Goal: Information Seeking & Learning: Find specific page/section

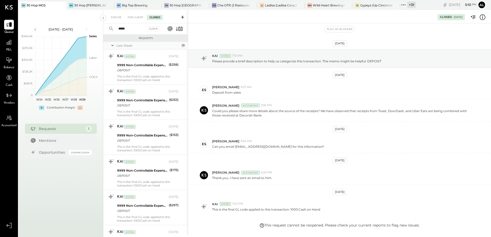
scroll to position [32, 0]
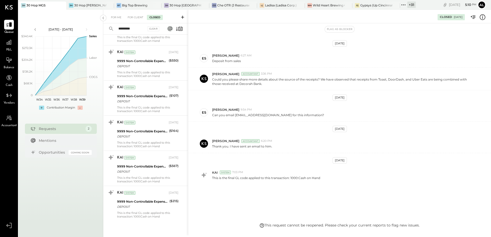
type input "*********"
click at [135, 26] on input "*********" at bounding box center [130, 29] width 31 height 8
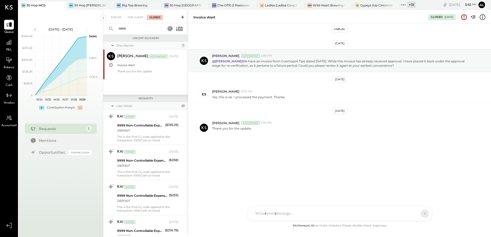
click at [135, 28] on input "text" at bounding box center [138, 29] width 47 height 8
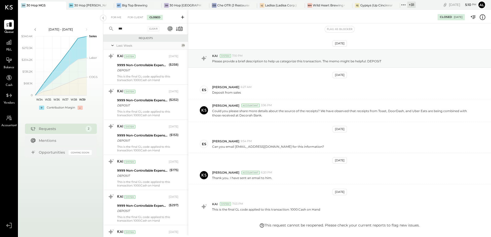
scroll to position [32, 0]
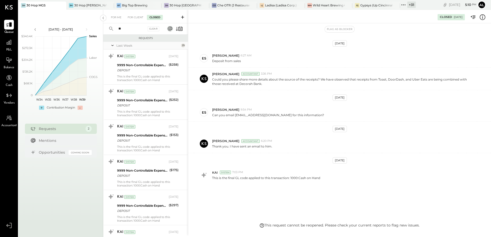
type input "*"
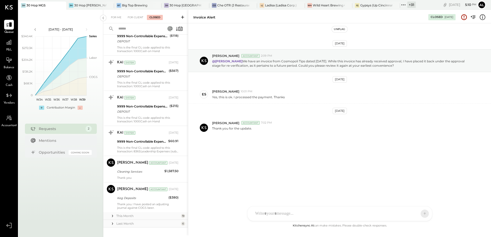
scroll to position [1536, 0]
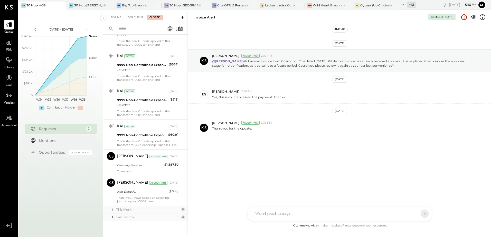
click at [133, 209] on div "This Month" at bounding box center [147, 210] width 63 height 4
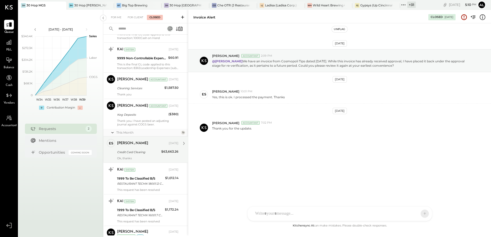
scroll to position [1639, 0]
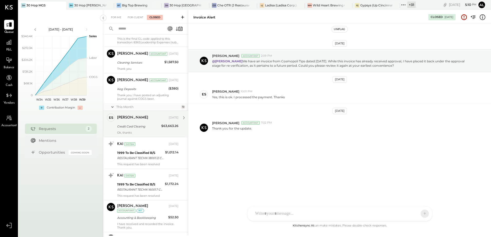
click at [144, 126] on div "Credit Card Clearing" at bounding box center [138, 126] width 43 height 5
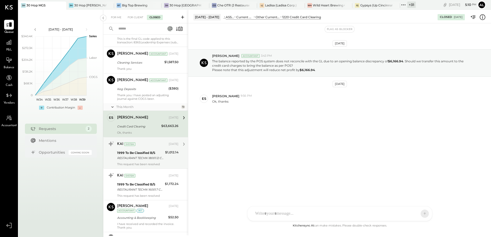
click at [143, 157] on div "RESTAURANT TECHN 18001.12 CCD" at bounding box center [140, 158] width 47 height 5
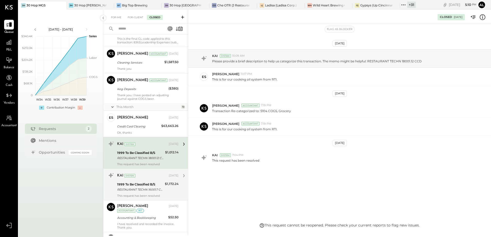
click at [143, 186] on div "1999 To Be Classified B/S" at bounding box center [140, 184] width 46 height 5
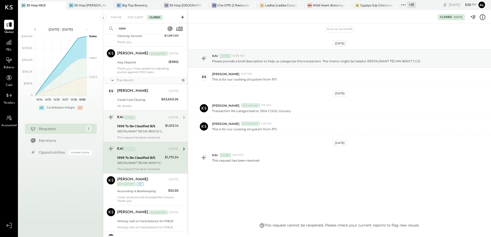
scroll to position [1690, 0]
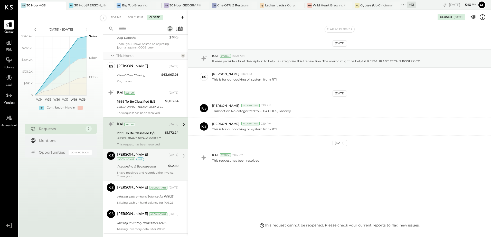
click at [142, 169] on div "Accounting & Bookkeeping" at bounding box center [142, 166] width 50 height 5
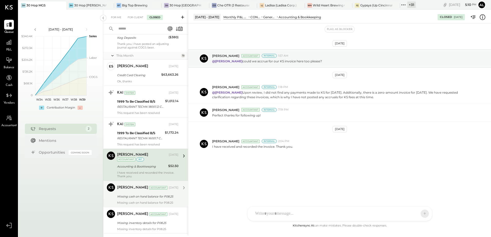
click at [131, 199] on div "Missing cash on hand balance for P08.25" at bounding box center [147, 196] width 60 height 5
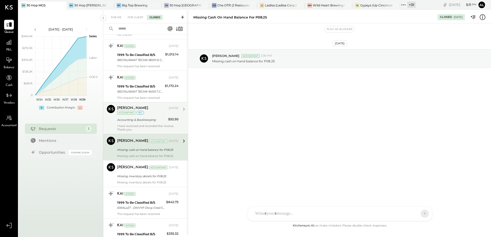
scroll to position [1742, 0]
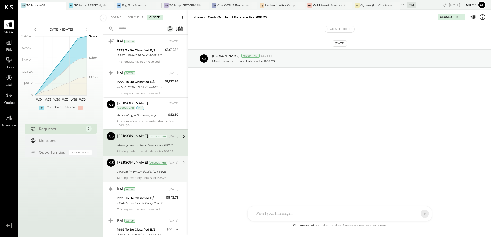
click at [134, 174] on div "Missing inventory details for P08.25" at bounding box center [147, 171] width 60 height 5
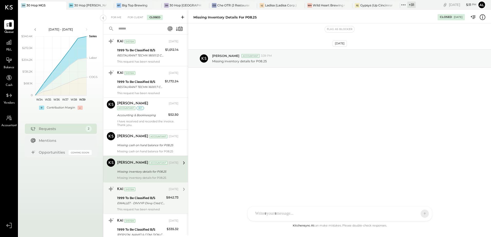
click at [147, 194] on div "KAI System [DATE]" at bounding box center [147, 189] width 61 height 9
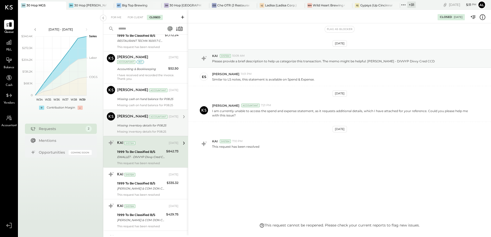
scroll to position [1793, 0]
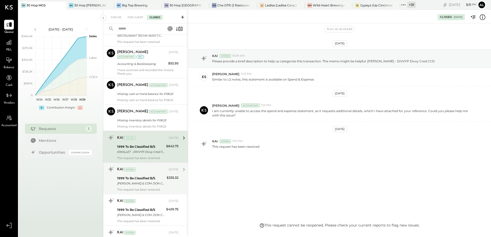
click at [141, 185] on div "[PERSON_NAME] & COM DON CCD" at bounding box center [141, 183] width 48 height 5
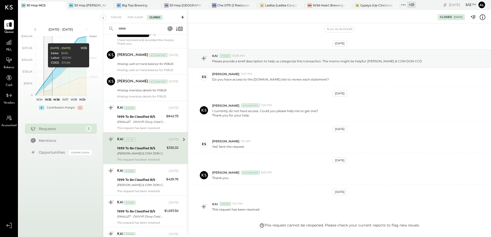
scroll to position [1844, 0]
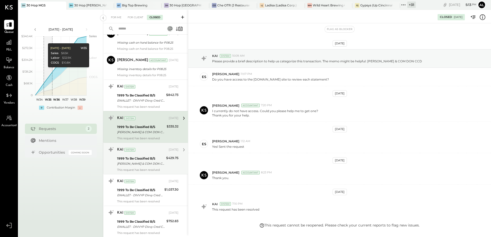
click at [136, 166] on div "[PERSON_NAME] & COM DON CCD" at bounding box center [141, 163] width 48 height 5
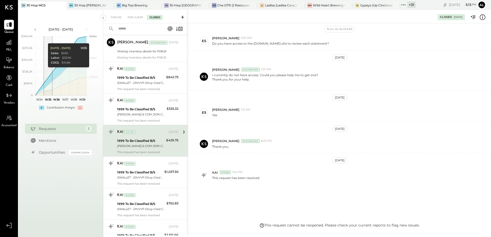
scroll to position [1870, 0]
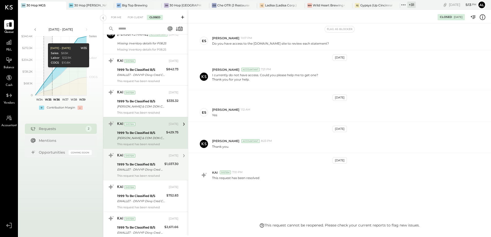
click at [136, 166] on div "1999 To Be Classified B/S" at bounding box center [140, 164] width 46 height 5
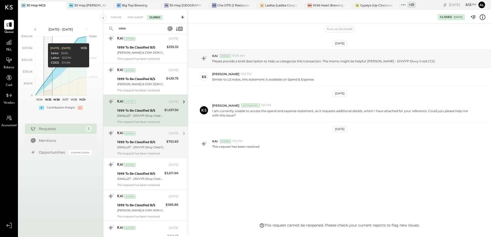
scroll to position [1947, 0]
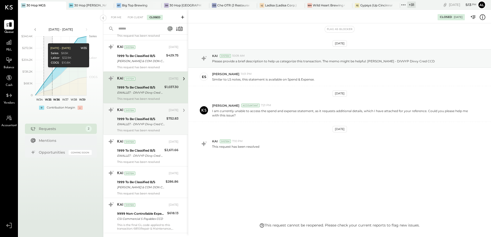
click at [136, 122] on div "1999 To Be Classified B/S" at bounding box center [141, 119] width 48 height 5
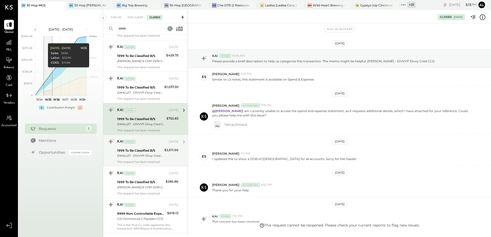
scroll to position [44, 0]
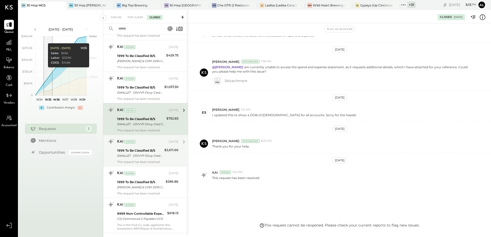
click at [138, 161] on div "This request has been resolved" at bounding box center [147, 162] width 61 height 4
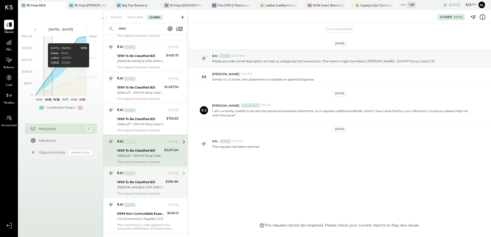
click at [143, 187] on div "[PERSON_NAME] & COM DON CCD" at bounding box center [140, 187] width 47 height 5
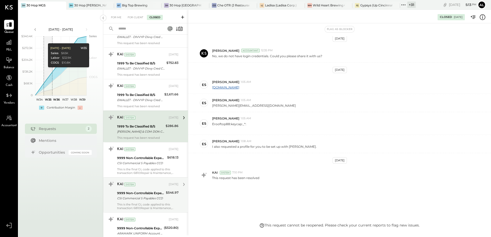
scroll to position [2024, 0]
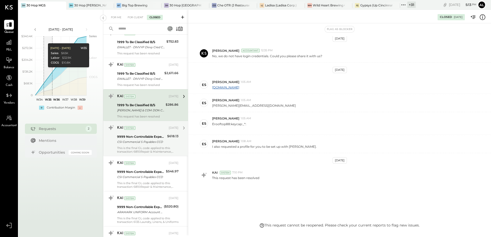
click at [137, 140] on div "CSI Commercial S Payables CCD" at bounding box center [141, 142] width 49 height 5
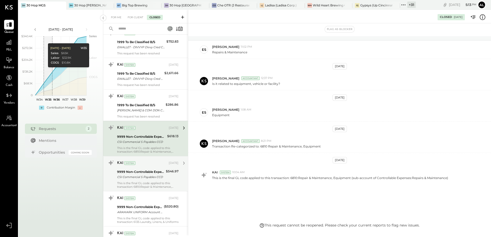
scroll to position [27, 0]
click at [135, 173] on div "9999 Non-Controllable Expenses:Other Income and Expenses:To Be Classified P&L" at bounding box center [140, 172] width 47 height 5
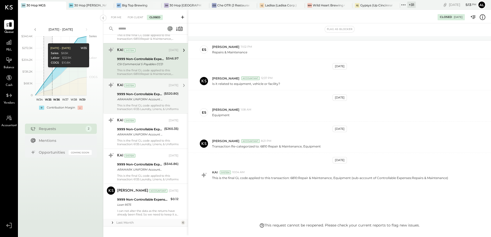
scroll to position [2143, 0]
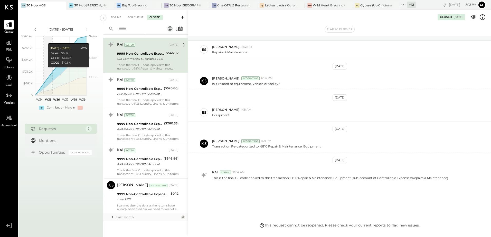
click at [128, 218] on div "Last Month" at bounding box center [147, 217] width 63 height 4
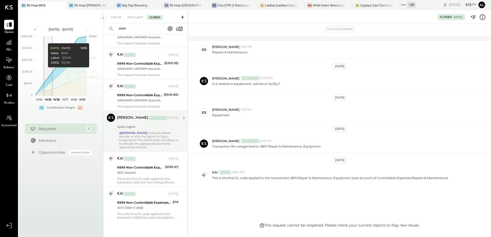
scroll to position [2348, 0]
click at [158, 142] on div "@[PERSON_NAME] Could you please provide us with the logins for Sysco Corporatio…" at bounding box center [148, 140] width 59 height 18
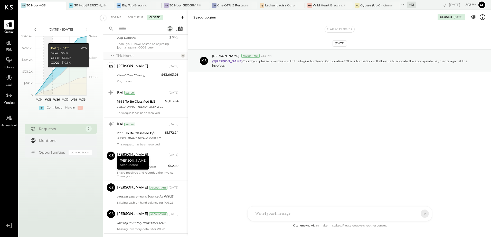
scroll to position [1680, 0]
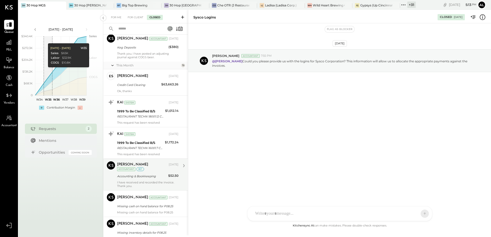
click at [154, 172] on div "[PERSON_NAME] [DATE] Accountant int Accounting & Bookkeeping $52.50 I have rece…" at bounding box center [147, 175] width 61 height 26
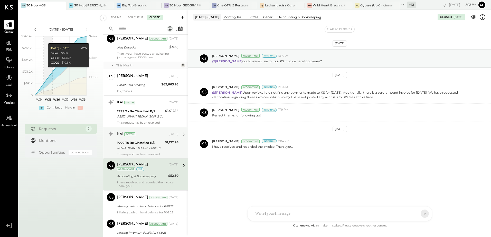
click at [145, 147] on div "RESTAURANT TECHN 16001.7 CCD" at bounding box center [140, 148] width 46 height 5
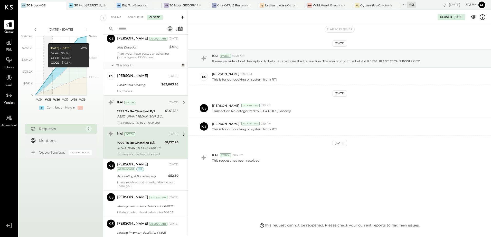
click at [137, 115] on div "RESTAURANT TECHN 18001.12 CCD" at bounding box center [140, 116] width 47 height 5
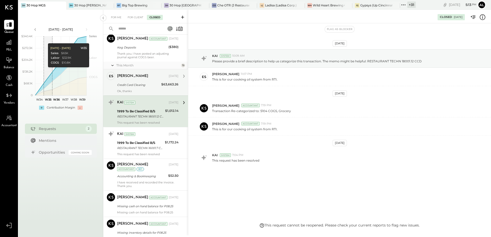
click at [133, 78] on div "[PERSON_NAME]" at bounding box center [132, 76] width 31 height 5
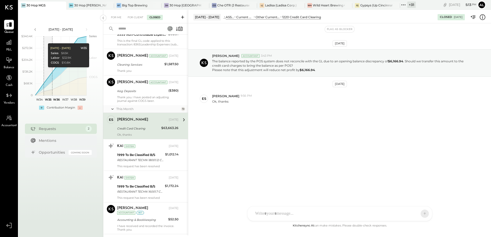
scroll to position [1603, 0]
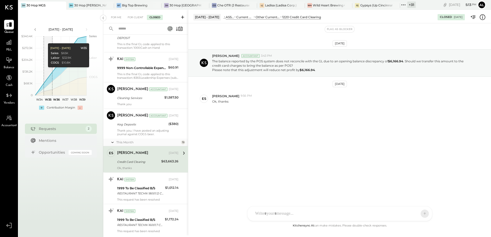
click at [142, 133] on div "Thank you. I have posted an adjusting journal against COGS beer." at bounding box center [147, 132] width 61 height 7
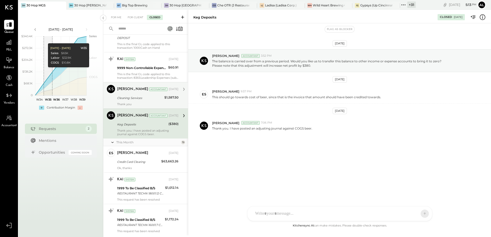
click at [128, 91] on div "[PERSON_NAME]" at bounding box center [132, 89] width 31 height 5
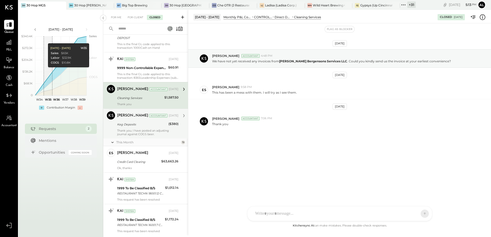
click at [128, 124] on div "Keg Deposits" at bounding box center [142, 124] width 50 height 5
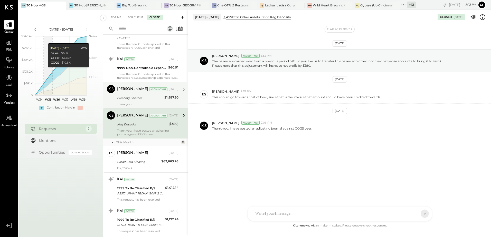
click at [129, 97] on div "Cleaning Services" at bounding box center [140, 98] width 46 height 5
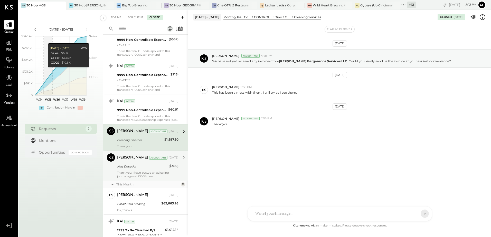
scroll to position [1552, 0]
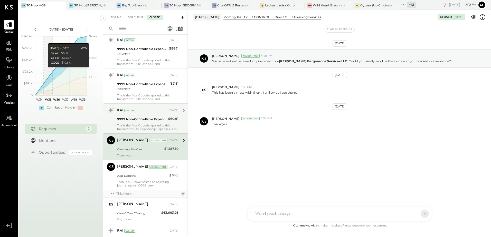
click at [133, 124] on div "This is the final GL code applied to this transaction: 8365:Leadership Expenses…" at bounding box center [147, 127] width 61 height 7
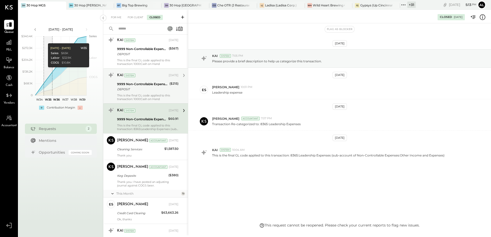
click at [133, 89] on div "DEPOSIT" at bounding box center [142, 89] width 51 height 5
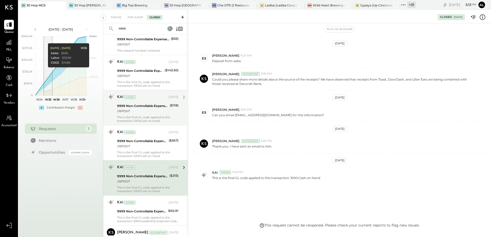
scroll to position [1449, 0]
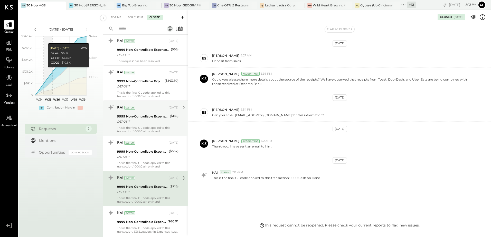
drag, startPoint x: 135, startPoint y: 153, endPoint x: 137, endPoint y: 123, distance: 30.4
click at [135, 154] on div "9999 Non-Controllable Expenses:Other Income and Expenses:To Be Classified P&L" at bounding box center [142, 151] width 50 height 5
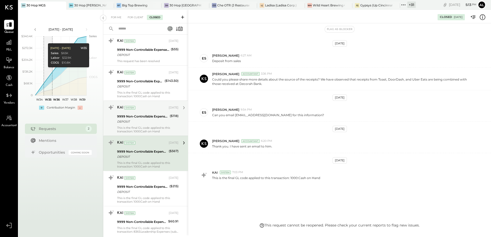
click at [137, 120] on div "DEPOSIT" at bounding box center [142, 121] width 51 height 5
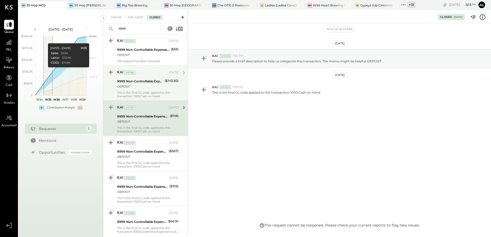
click at [133, 86] on div "DEPOSIT" at bounding box center [140, 86] width 46 height 5
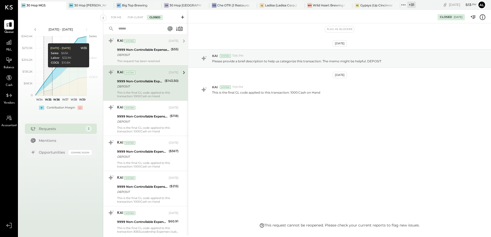
click at [134, 57] on div "DEPOSIT" at bounding box center [143, 54] width 52 height 5
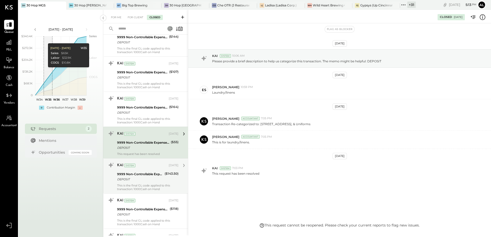
scroll to position [1346, 0]
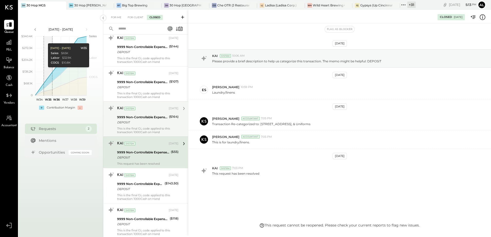
click at [133, 121] on div "DEPOSIT" at bounding box center [142, 122] width 50 height 5
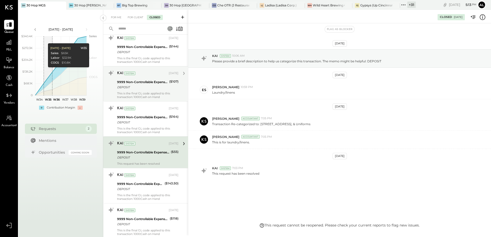
scroll to position [32, 0]
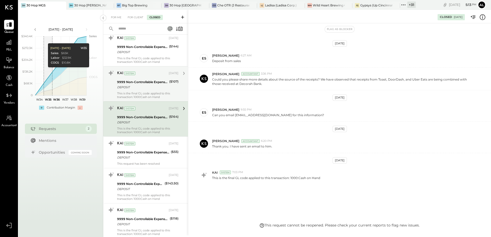
click at [136, 78] on div "KAI System [DATE]" at bounding box center [147, 73] width 61 height 9
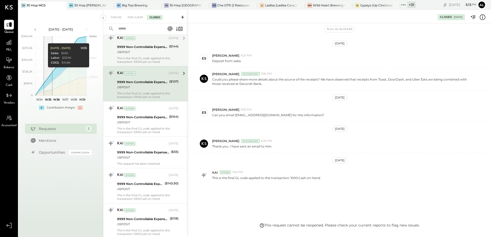
click at [142, 51] on div "DEPOSIT" at bounding box center [142, 52] width 50 height 5
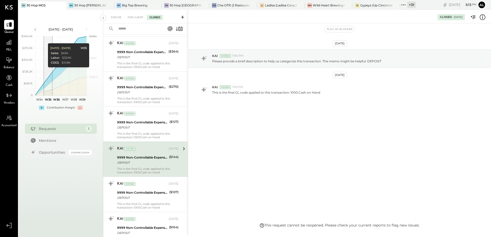
scroll to position [1218, 0]
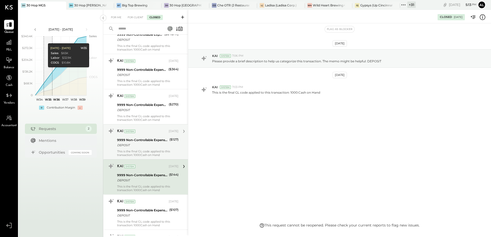
click at [133, 143] on div "DEPOSIT" at bounding box center [142, 145] width 51 height 5
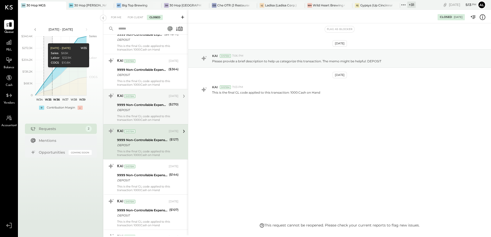
click at [136, 112] on div "DEPOSIT" at bounding box center [142, 110] width 50 height 5
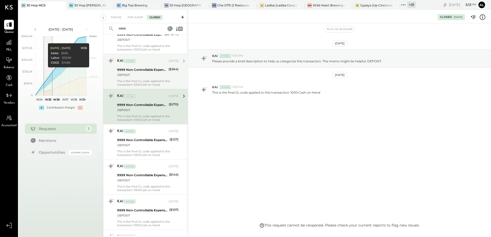
click at [134, 75] on div "DEPOSIT" at bounding box center [142, 74] width 50 height 5
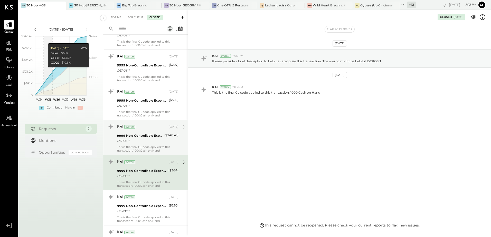
scroll to position [1089, 0]
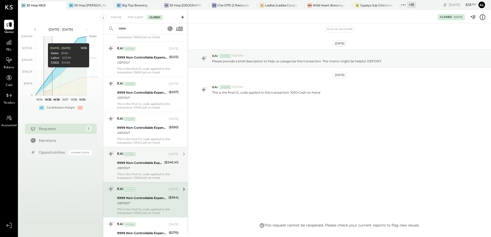
click at [132, 161] on div "9999 Non-Controllable Expenses:Other Income and Expenses:To Be Classified P&L" at bounding box center [140, 163] width 46 height 5
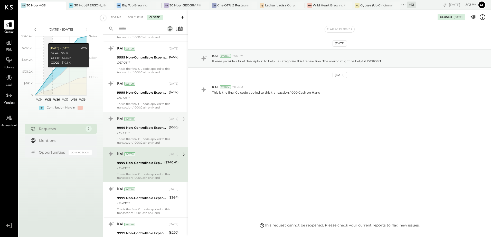
click at [143, 134] on div "DEPOSIT" at bounding box center [142, 133] width 50 height 5
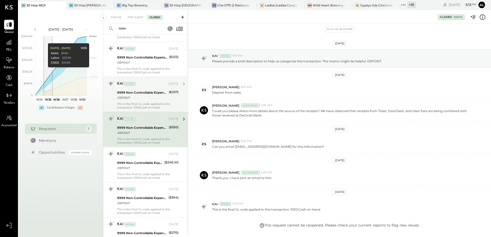
scroll to position [32, 0]
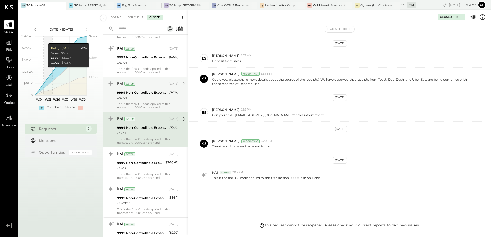
click at [141, 100] on div "DEPOSIT" at bounding box center [142, 97] width 50 height 5
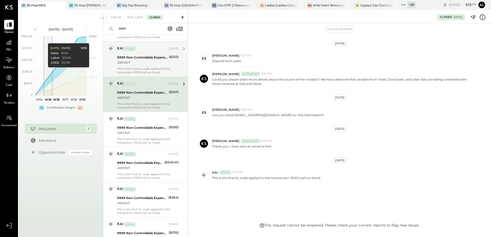
click at [135, 62] on div "DEPOSIT" at bounding box center [142, 62] width 50 height 5
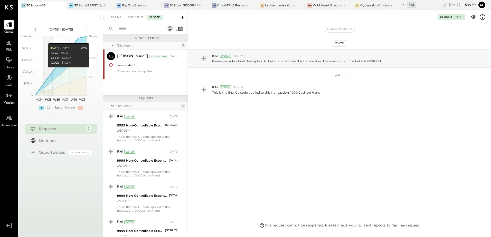
click at [126, 44] on div "This Month" at bounding box center [147, 45] width 63 height 4
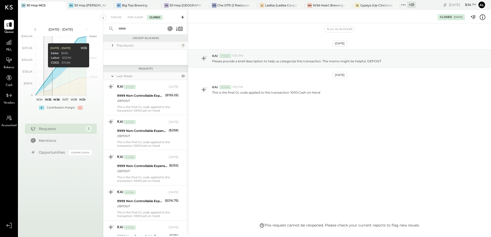
click at [127, 74] on div "Last Week" at bounding box center [147, 76] width 63 height 4
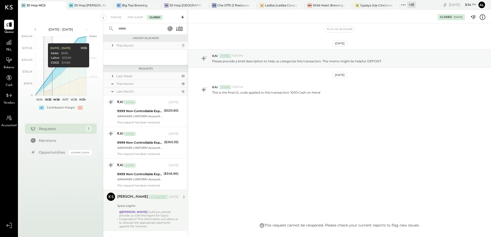
click at [126, 45] on div "This Month" at bounding box center [147, 45] width 63 height 4
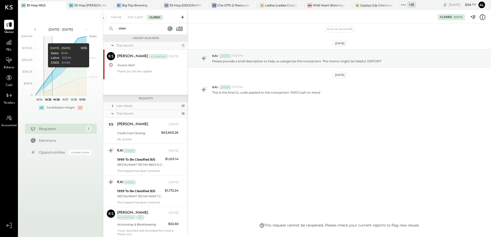
click at [126, 114] on div "This Month" at bounding box center [147, 114] width 63 height 4
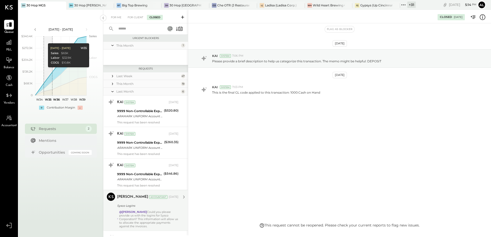
click at [125, 45] on div "This Month" at bounding box center [147, 45] width 63 height 4
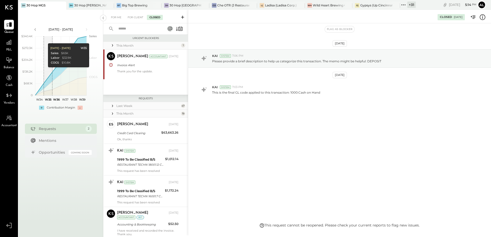
click at [125, 45] on div "This Month" at bounding box center [147, 45] width 63 height 4
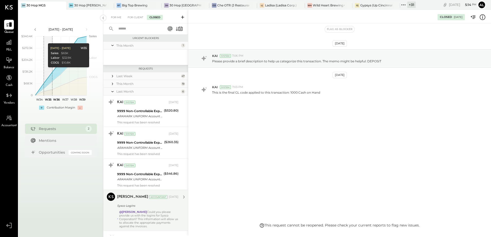
click at [125, 76] on div "Last Week" at bounding box center [147, 76] width 63 height 4
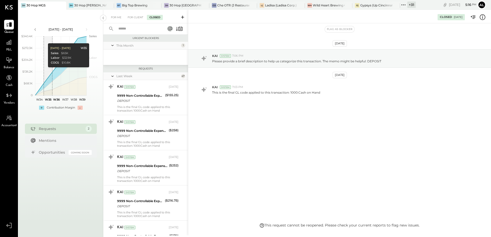
click at [126, 46] on div "This Month" at bounding box center [147, 45] width 63 height 4
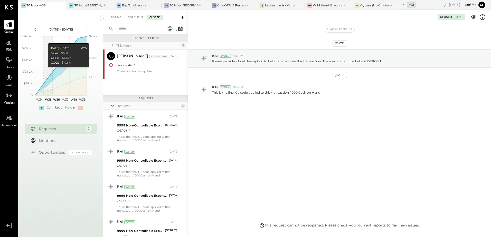
click at [122, 108] on div "Last Week" at bounding box center [147, 106] width 63 height 4
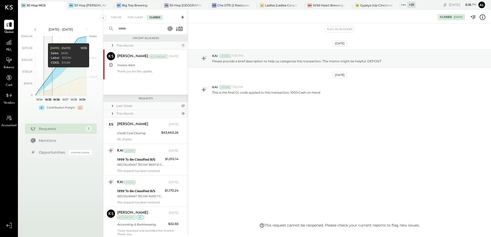
click at [126, 116] on div "This Month" at bounding box center [147, 114] width 63 height 4
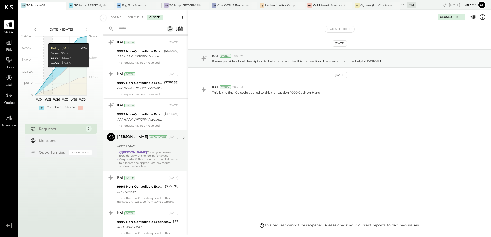
scroll to position [80, 0]
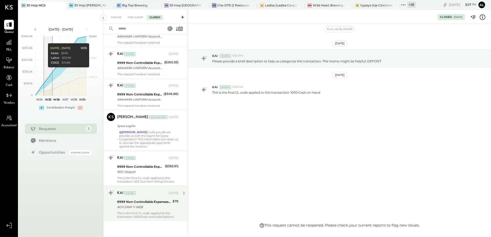
click at [142, 203] on div "9999 Non-Controllable Expenses:Other Income and Expenses:To Be Classified P&L" at bounding box center [144, 202] width 54 height 5
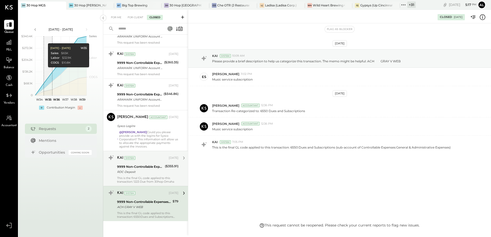
click at [131, 173] on div "RDC-Deposit" at bounding box center [140, 172] width 46 height 5
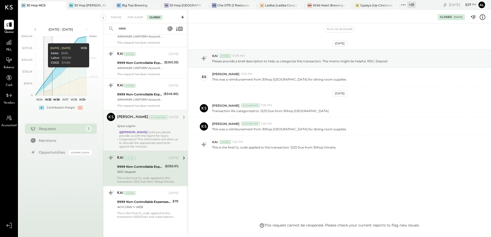
click at [143, 144] on div "@[PERSON_NAME] Could you please provide us with the logins for Sysco Corporatio…" at bounding box center [148, 140] width 59 height 18
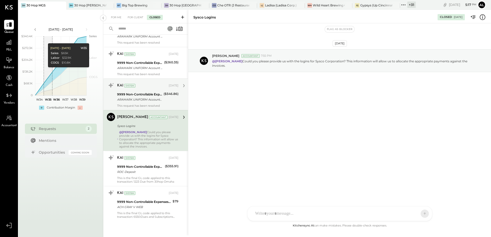
click at [132, 106] on div "This request has been resolved" at bounding box center [147, 106] width 61 height 4
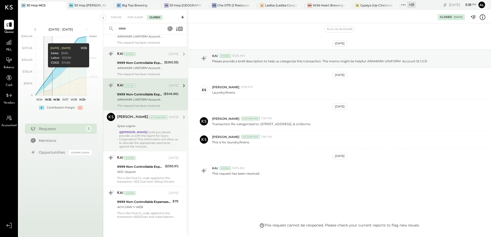
click at [142, 69] on div "ARAMARK UNIFORM Account St CCD" at bounding box center [139, 68] width 45 height 5
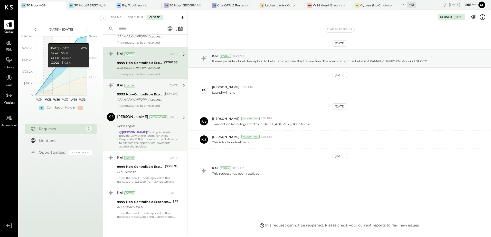
scroll to position [54, 0]
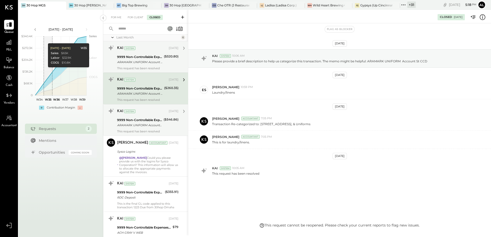
click at [139, 64] on div "ARAMARK UNIFORM Account St CCD" at bounding box center [139, 62] width 45 height 5
